Goal: Task Accomplishment & Management: Complete application form

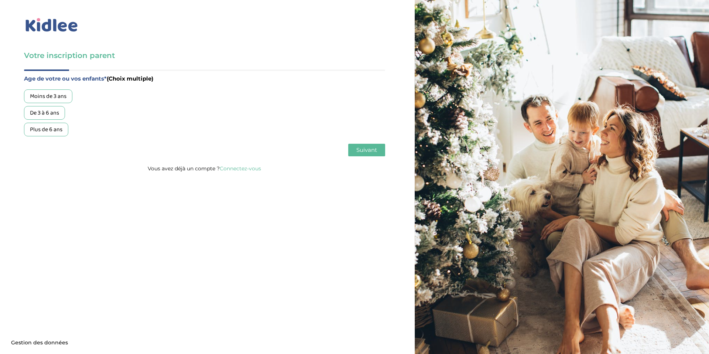
click at [52, 97] on div "Moins de 3 ans" at bounding box center [48, 96] width 48 height 14
click at [380, 152] on button "Suivant" at bounding box center [366, 150] width 37 height 13
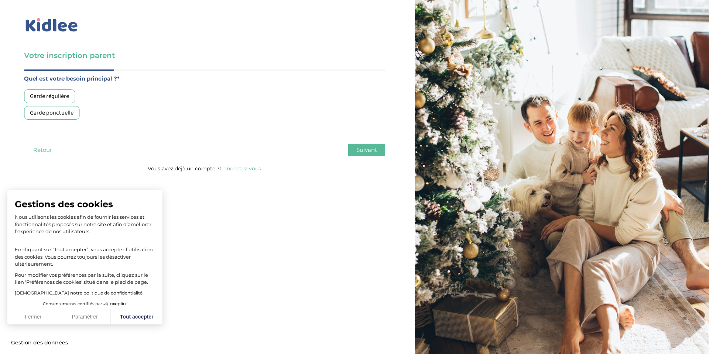
click at [61, 97] on div "Garde régulière" at bounding box center [49, 96] width 51 height 14
click at [154, 316] on button "Tout accepter" at bounding box center [137, 317] width 52 height 16
checkbox input "true"
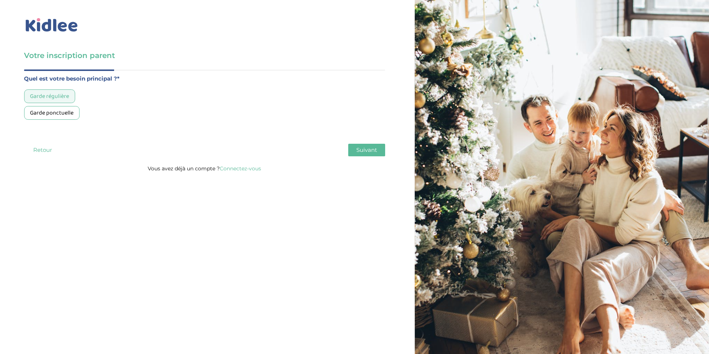
click at [366, 150] on span "Suivant" at bounding box center [366, 149] width 21 height 7
click at [69, 95] on div "Moins de 30h/mois" at bounding box center [53, 96] width 59 height 14
click at [356, 148] on span "Suivant" at bounding box center [366, 149] width 21 height 7
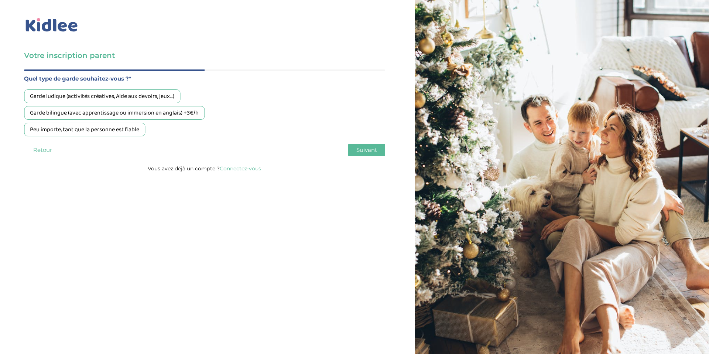
click at [130, 97] on div "Garde ludique (activités créatives, Aide aux devoirs, jeux…)" at bounding box center [102, 96] width 156 height 14
click at [375, 148] on span "Suivant" at bounding box center [366, 149] width 21 height 7
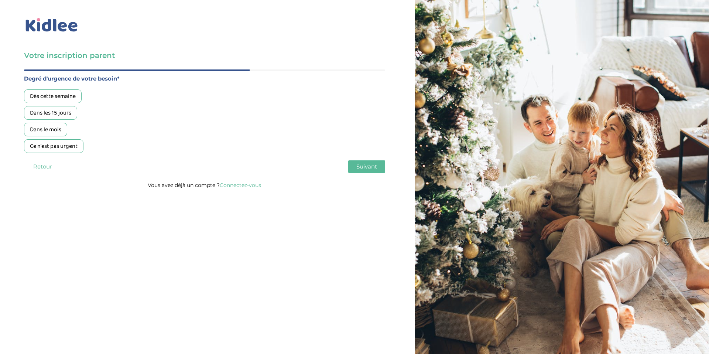
click at [59, 114] on div "Dans les 15 jours" at bounding box center [50, 113] width 53 height 14
click at [369, 168] on span "Suivant" at bounding box center [366, 166] width 21 height 7
click at [66, 99] on div "Oui, via une agence" at bounding box center [54, 96] width 60 height 14
click at [362, 166] on span "Suivant" at bounding box center [366, 166] width 21 height 7
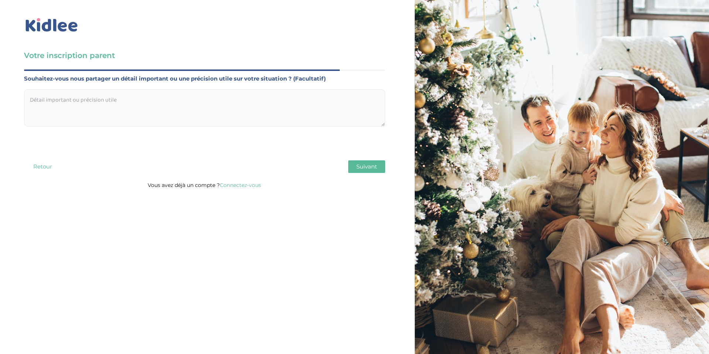
click at [371, 168] on span "Suivant" at bounding box center [366, 166] width 21 height 7
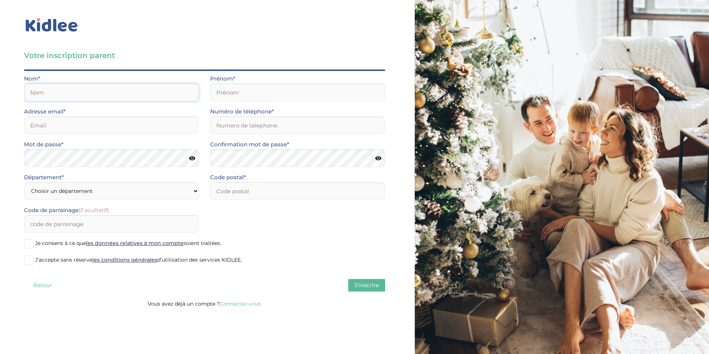
click at [119, 98] on input "text" at bounding box center [111, 92] width 175 height 18
type input "BEDOUET"
type input "alice"
type input "0761463259"
type input "75017"
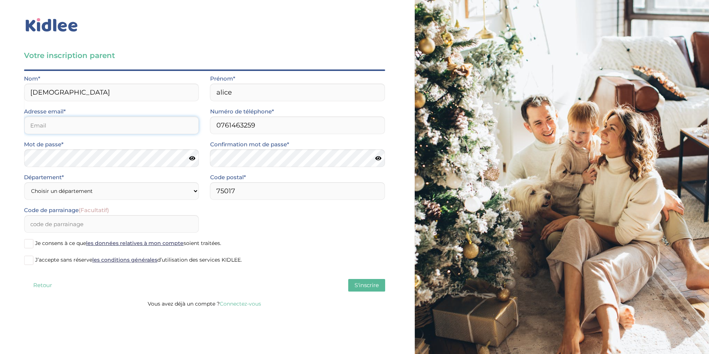
click at [52, 126] on input "email" at bounding box center [111, 125] width 175 height 18
type input "alice.bedouet1@gmail.com"
click at [109, 193] on div "Département* Choisir un département Paris (75) Hauts-de-Seine (92) Yvelines (78…" at bounding box center [111, 185] width 175 height 27
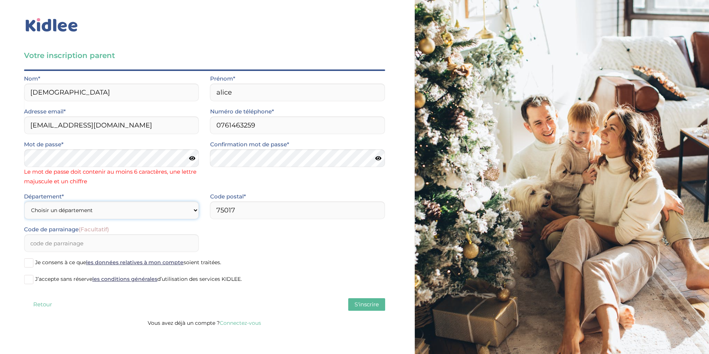
select select "75"
click at [24, 201] on select "Choisir un département Paris (75) Hauts-de-Seine (92) Yvelines (78) Val-de-Marn…" at bounding box center [111, 210] width 175 height 18
click at [260, 222] on div "Code postal* 75017" at bounding box center [297, 208] width 186 height 33
click at [259, 215] on input "75017" at bounding box center [297, 210] width 175 height 18
type input "75003"
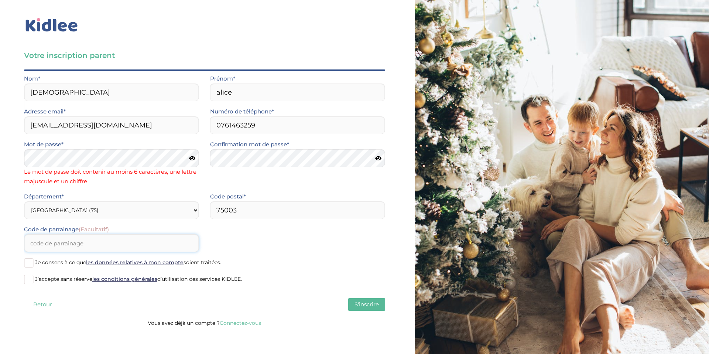
click at [88, 241] on input "Code de parrainage (Facultatif)" at bounding box center [111, 243] width 175 height 18
click at [29, 263] on span at bounding box center [28, 262] width 9 height 9
click at [0, 0] on input "Je consens à ce que les données relatives à mon compte soient traitées." at bounding box center [0, 0] width 0 height 0
click at [29, 277] on span at bounding box center [28, 279] width 9 height 9
click at [0, 0] on input "J’accepte sans réserve les conditions générales d’utilisation des services KIDL…" at bounding box center [0, 0] width 0 height 0
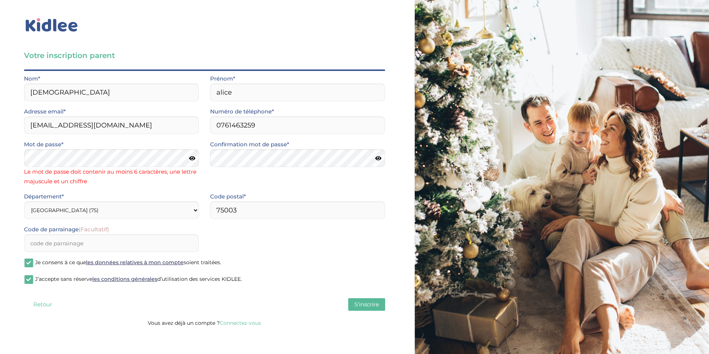
click at [372, 306] on span "S'inscrire" at bounding box center [366, 303] width 24 height 7
click at [0, 155] on div "Votre inscription parent Avant de poursuivre veuillez vérifier que tous les cha…" at bounding box center [204, 165] width 420 height 331
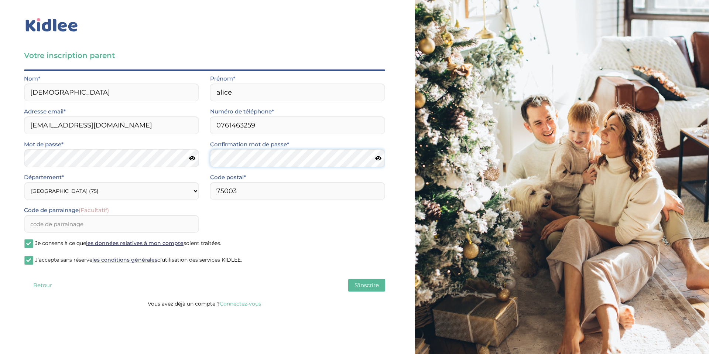
click at [192, 156] on div "Mot de passe* Confirmation mot de passe*" at bounding box center [204, 156] width 372 height 33
click at [368, 287] on span "S'inscrire" at bounding box center [366, 284] width 24 height 7
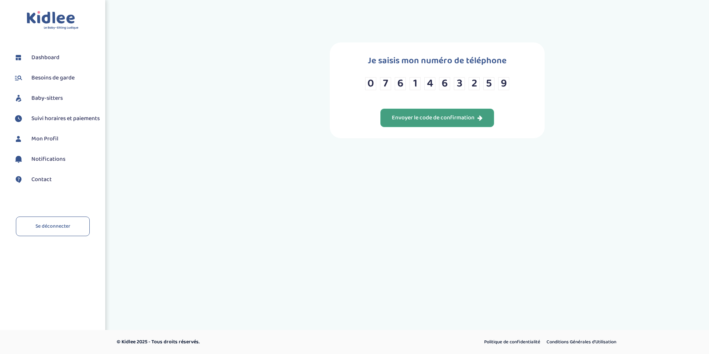
click at [443, 120] on div "Envoyer le code de confirmation" at bounding box center [437, 118] width 91 height 8
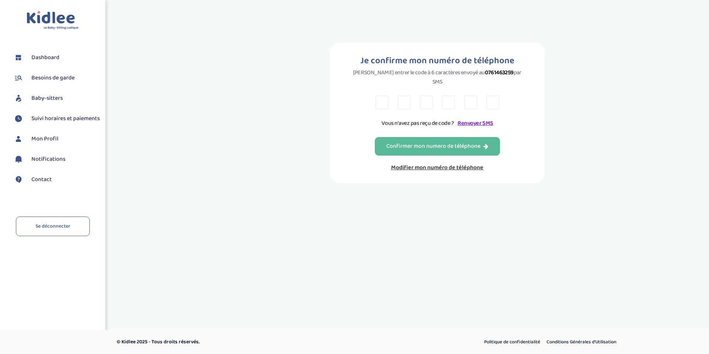
click at [386, 96] on input "text" at bounding box center [381, 103] width 13 height 14
type input "R"
type input "5"
type input "A"
type input "Y"
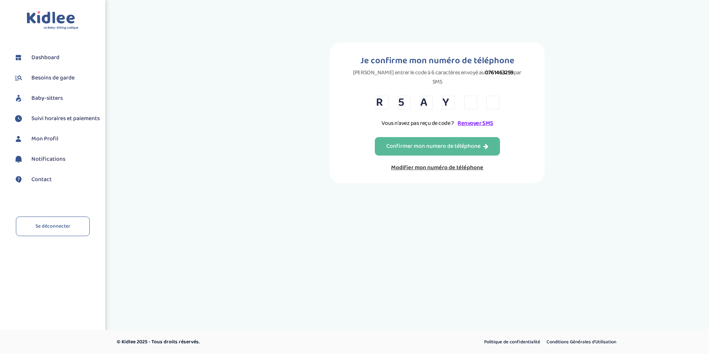
type input "D"
type input "F"
click at [434, 142] on div "Confirmer mon numero de téléphone" at bounding box center [437, 146] width 102 height 8
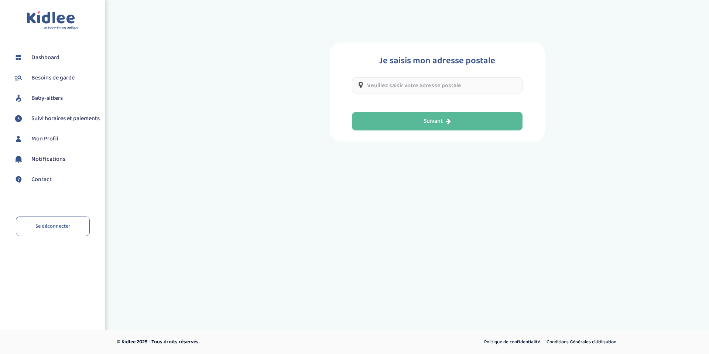
click at [426, 86] on input "text" at bounding box center [437, 85] width 171 height 16
type input "7"
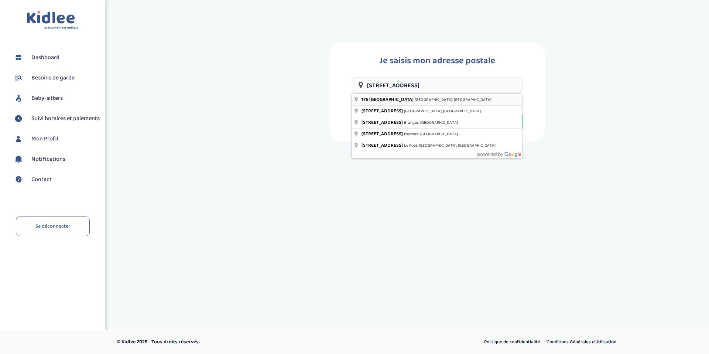
type input "176 Rue du Temple, Paris, France"
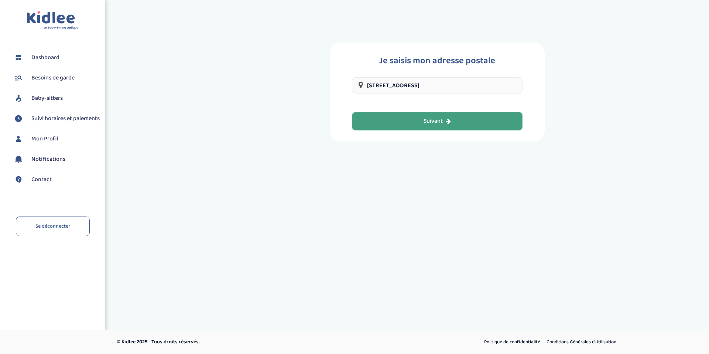
click at [422, 125] on button "Suivant" at bounding box center [437, 121] width 171 height 18
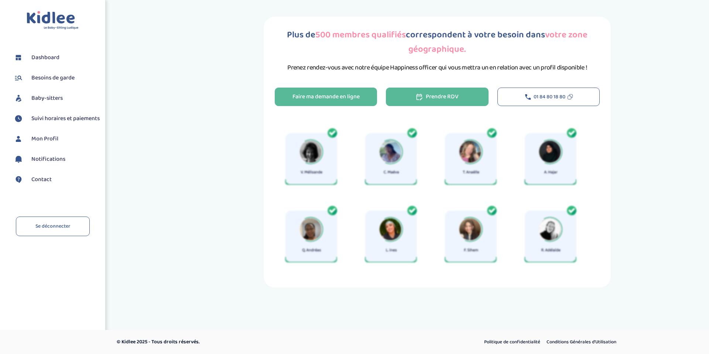
click at [434, 97] on div "Prendre RDV" at bounding box center [437, 97] width 42 height 8
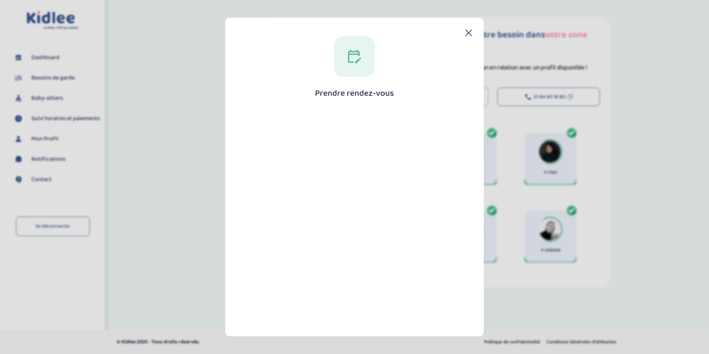
scroll to position [57, 0]
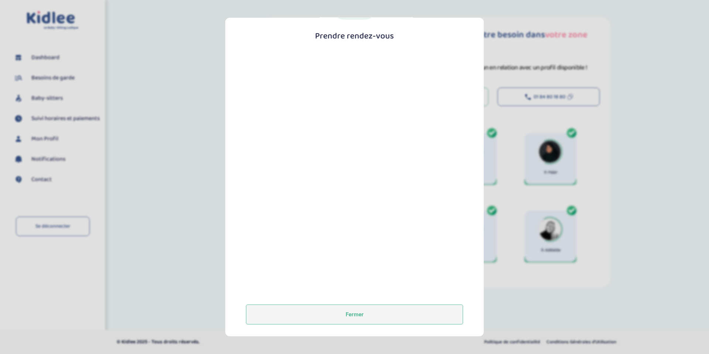
click at [381, 309] on button "Fermer" at bounding box center [354, 314] width 217 height 20
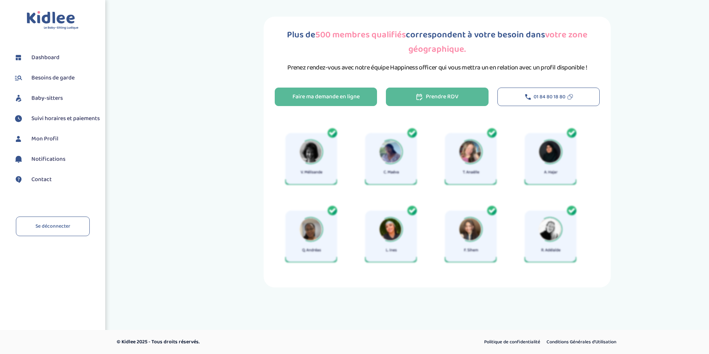
click at [447, 99] on div "Prendre RDV" at bounding box center [437, 97] width 42 height 8
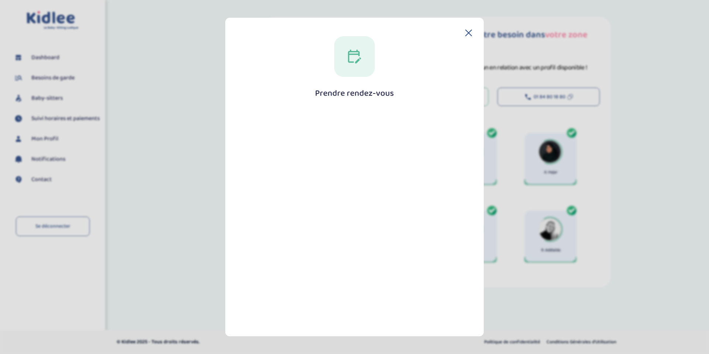
click at [241, 265] on div "Prendre rendez-vous [GEOGRAPHIC_DATA]" at bounding box center [354, 208] width 235 height 345
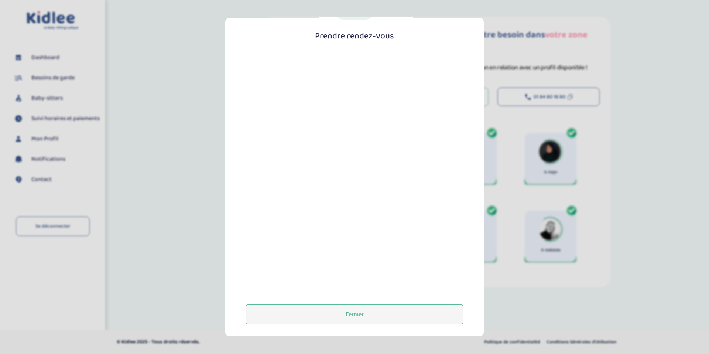
click at [354, 310] on button "Fermer" at bounding box center [354, 314] width 217 height 20
